Goal: Navigation & Orientation: Find specific page/section

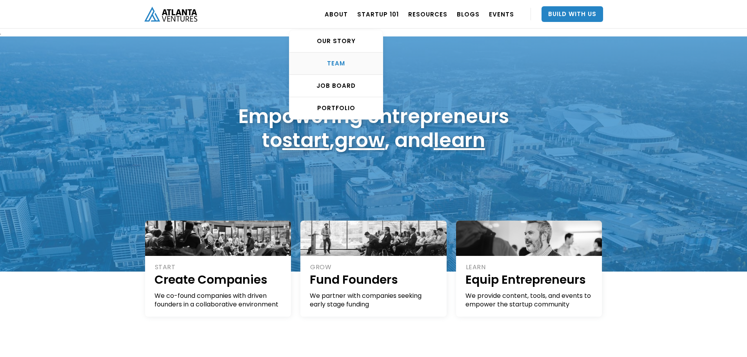
click at [338, 62] on div "TEAM" at bounding box center [336, 64] width 93 height 8
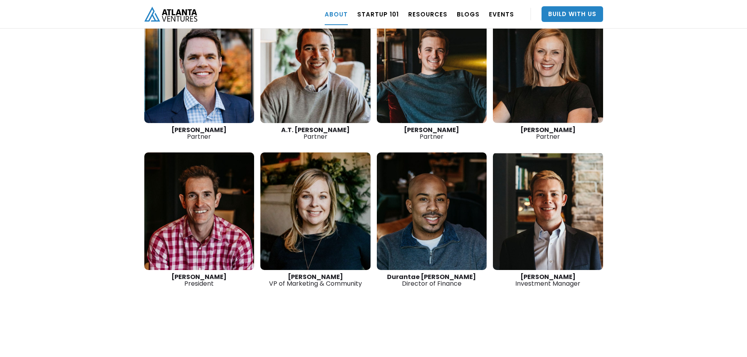
scroll to position [1189, 0]
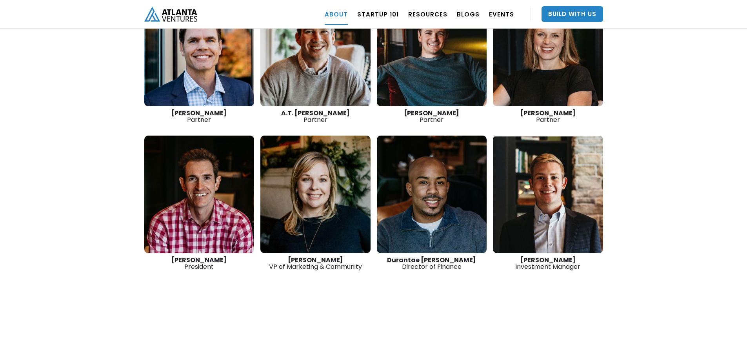
click at [563, 195] on link at bounding box center [548, 195] width 110 height 118
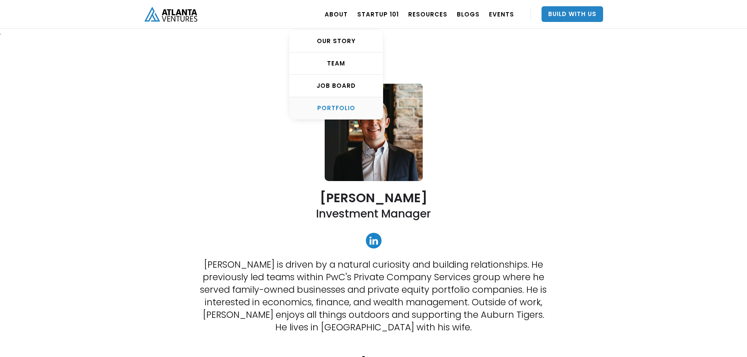
click at [353, 110] on div "PORTFOLIO" at bounding box center [336, 108] width 93 height 8
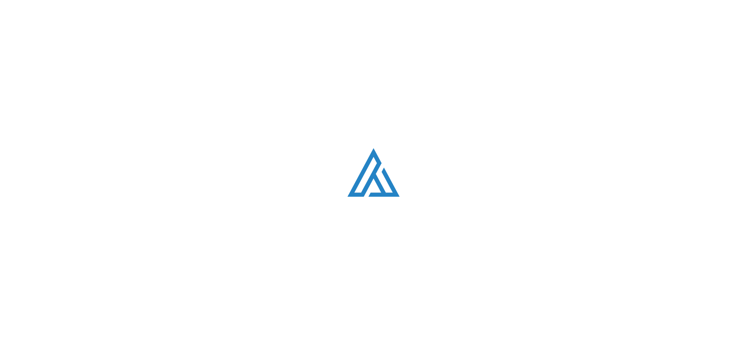
scroll to position [480, 0]
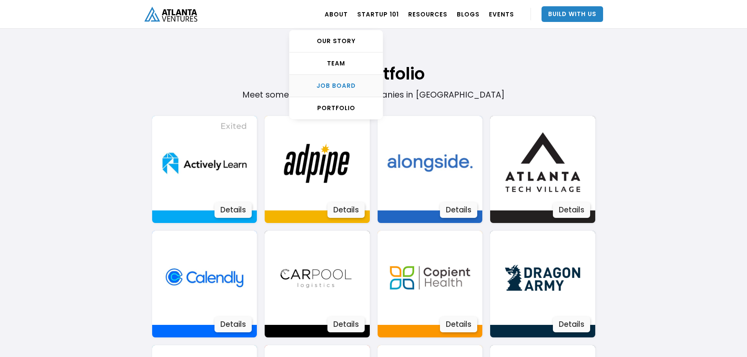
click at [349, 82] on div "Job Board" at bounding box center [336, 86] width 93 height 8
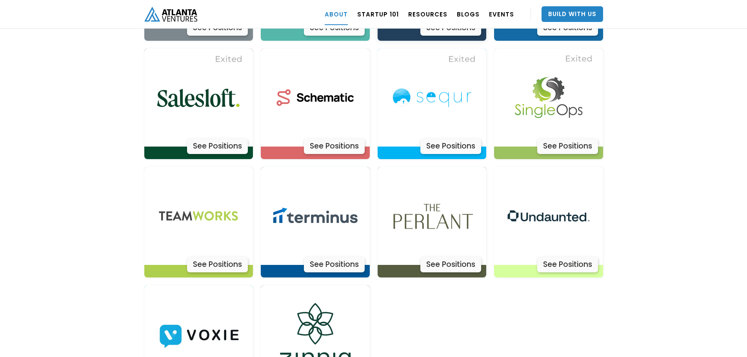
scroll to position [2367, 0]
